Goal: Go to known website

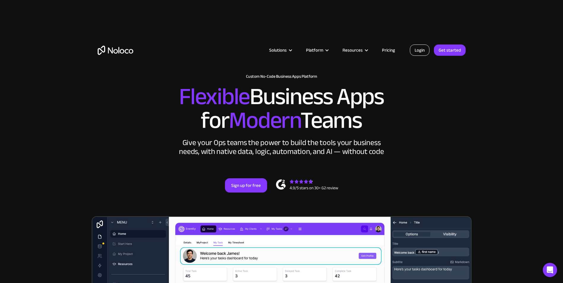
click at [417, 52] on link "Login" at bounding box center [420, 50] width 20 height 11
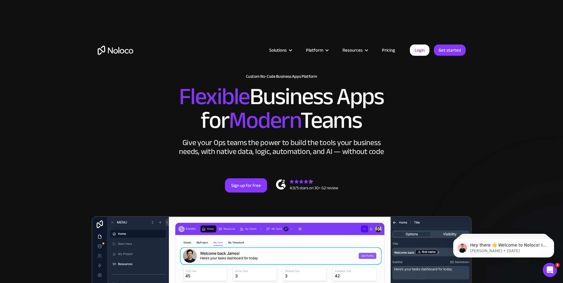
drag, startPoint x: 415, startPoint y: 101, endPoint x: 420, endPoint y: 73, distance: 28.7
click at [415, 100] on h2 "Flexible Business Apps for Modern Teams" at bounding box center [282, 108] width 368 height 47
click at [417, 53] on link "Login" at bounding box center [420, 50] width 20 height 11
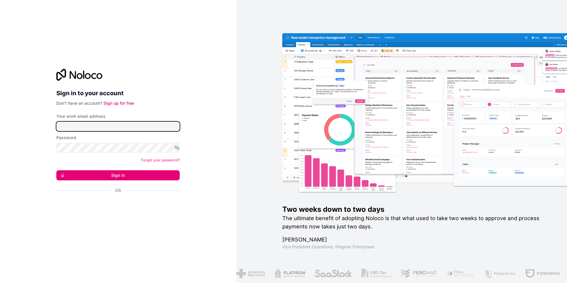
type input "Dieu.beni.fio@groupea2r.fr"
click at [123, 177] on button "Sign in" at bounding box center [117, 175] width 123 height 10
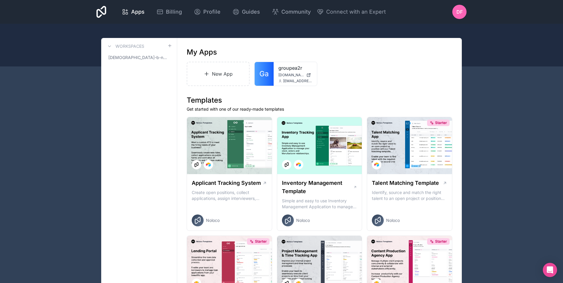
click at [271, 77] on link "Ga" at bounding box center [264, 74] width 19 height 24
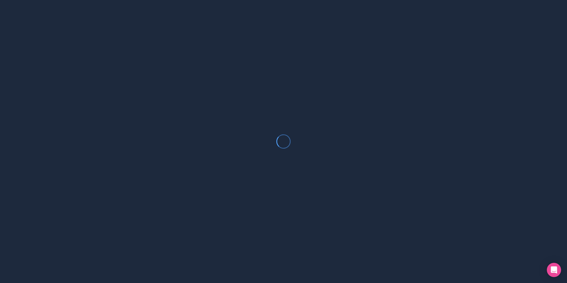
click at [271, 77] on div at bounding box center [283, 141] width 567 height 283
